Goal: Task Accomplishment & Management: Manage account settings

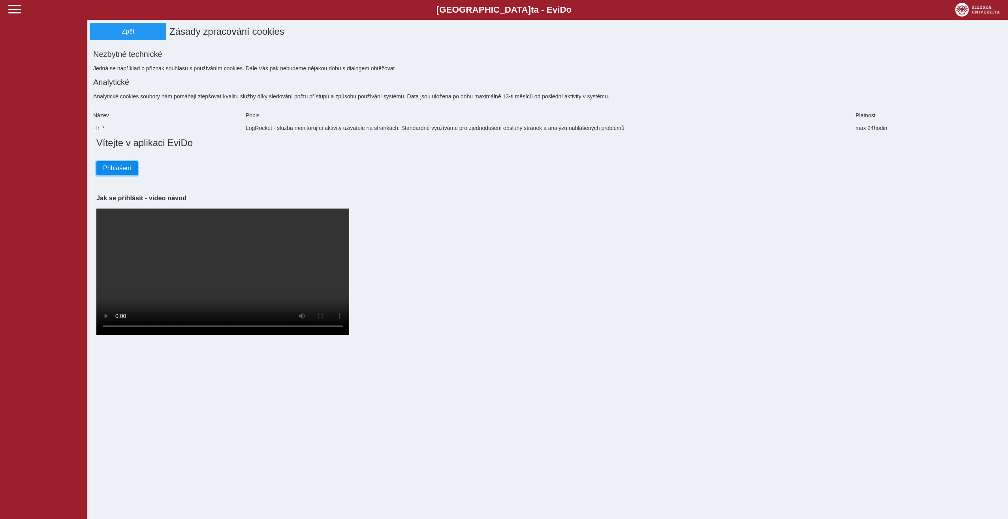
click at [124, 166] on span "Přihlášení" at bounding box center [117, 168] width 28 height 7
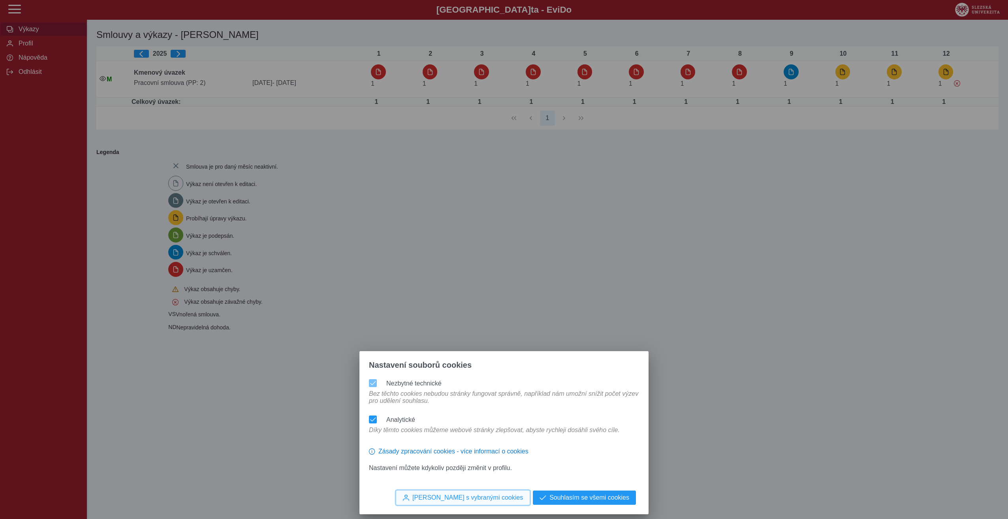
click at [483, 501] on button "[PERSON_NAME] s vybranými cookies" at bounding box center [463, 498] width 134 height 14
